Goal: Information Seeking & Learning: Learn about a topic

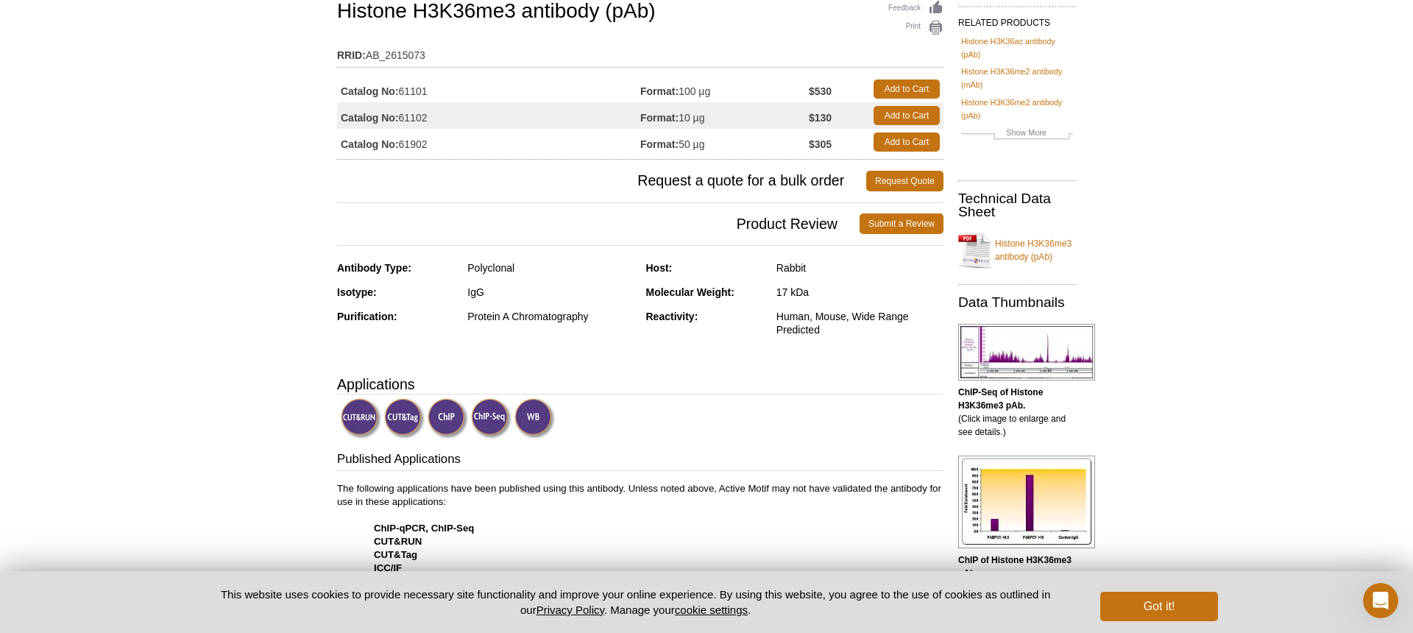
scroll to position [2133, 0]
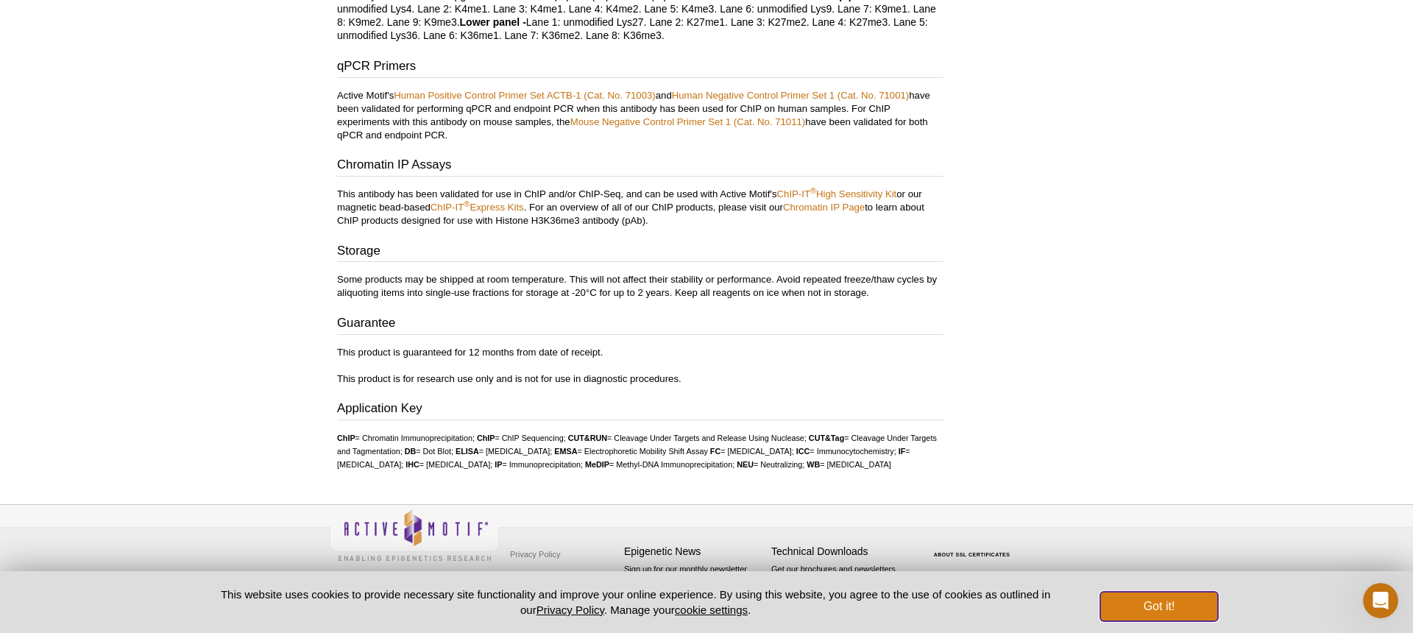
click at [1139, 598] on button "Got it!" at bounding box center [1159, 606] width 118 height 29
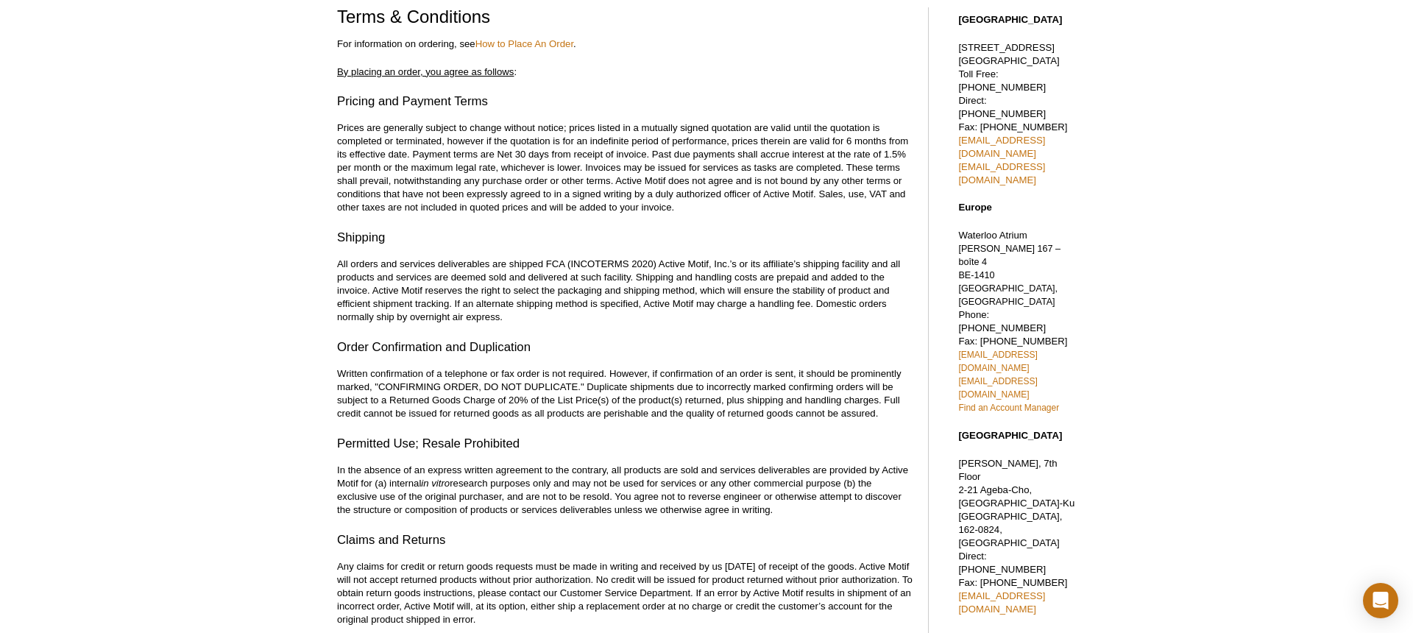
scroll to position [93, 0]
drag, startPoint x: 775, startPoint y: 507, endPoint x: 614, endPoint y: 498, distance: 161.4
click at [614, 498] on p "In the absence of an express written agreement to the contrary, all products ar…" at bounding box center [625, 489] width 576 height 53
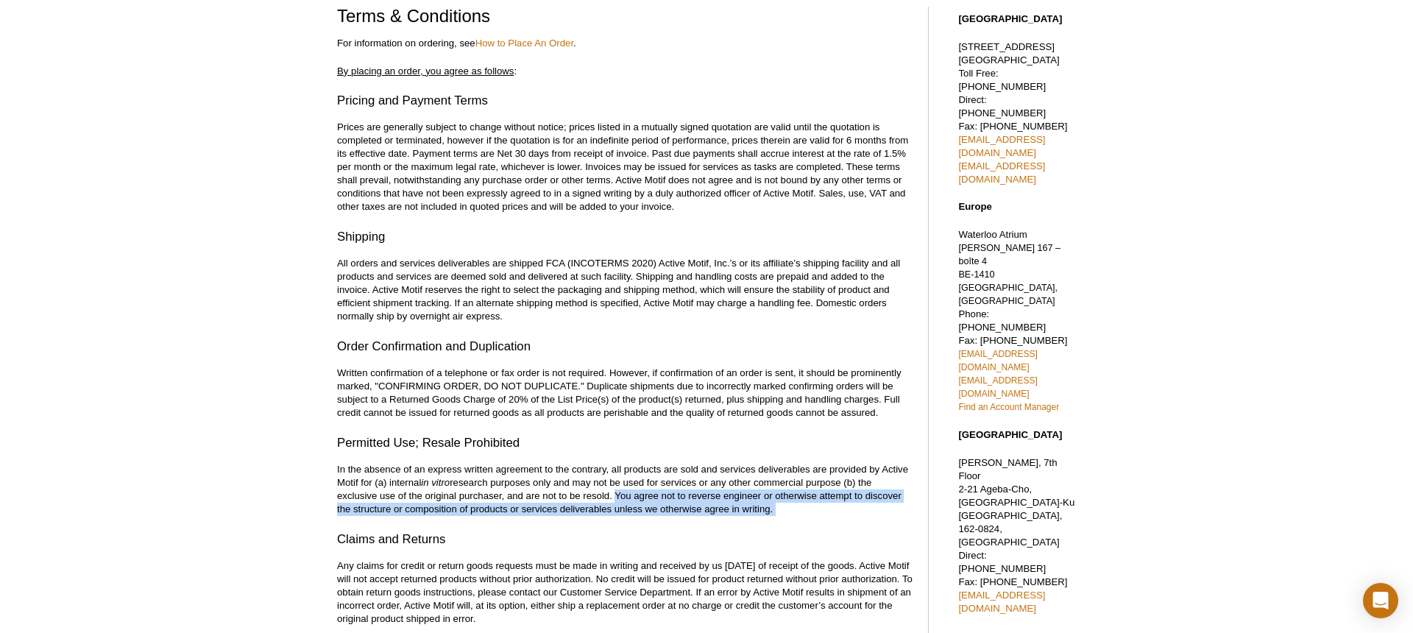
copy div "You agree not to reverse engineer or otherwise attempt to discover the structur…"
click at [654, 495] on p "In the absence of an express written agreement to the contrary, all products ar…" at bounding box center [625, 489] width 576 height 53
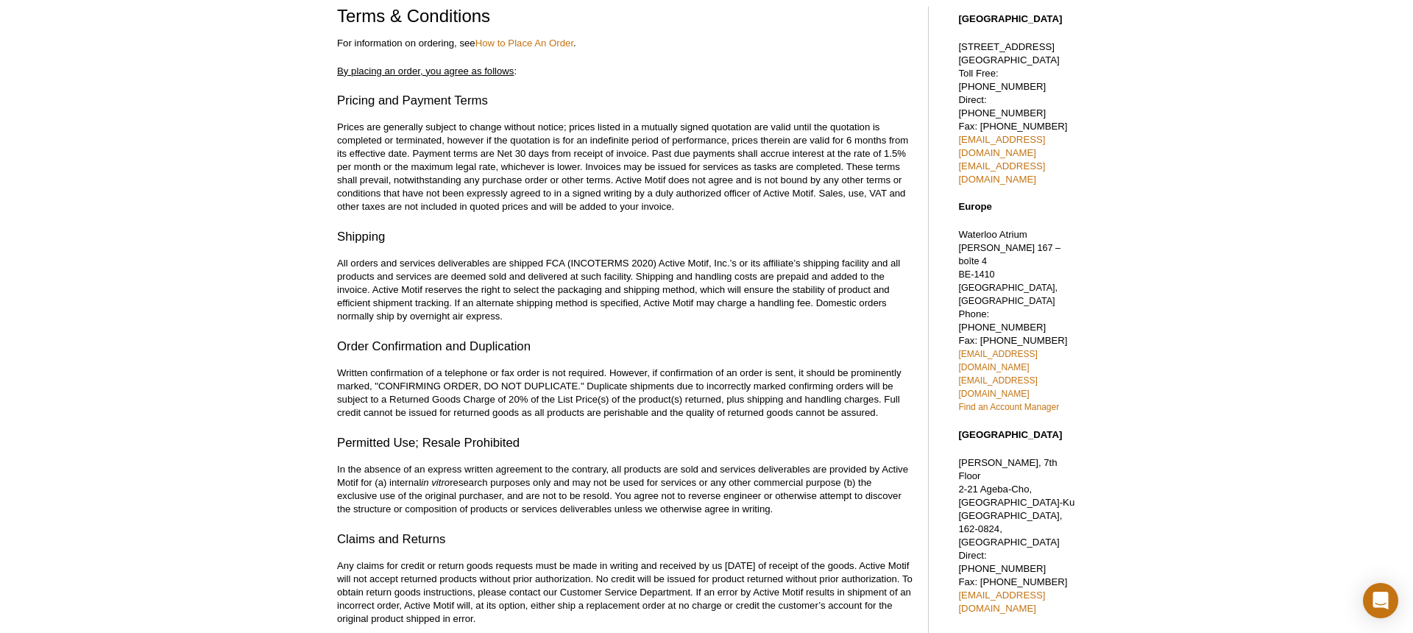
drag, startPoint x: 616, startPoint y: 495, endPoint x: 774, endPoint y: 508, distance: 158.8
click at [774, 508] on p "In the absence of an express written agreement to the contrary, all products ar…" at bounding box center [625, 489] width 576 height 53
